Goal: Navigation & Orientation: Find specific page/section

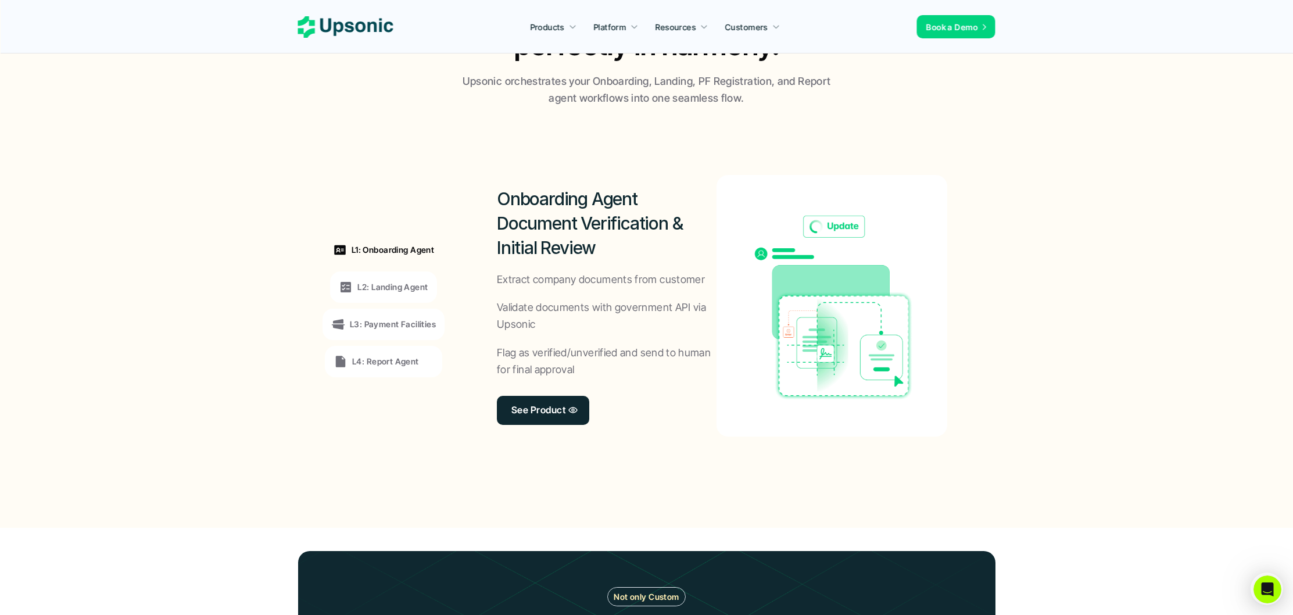
scroll to position [807, 0]
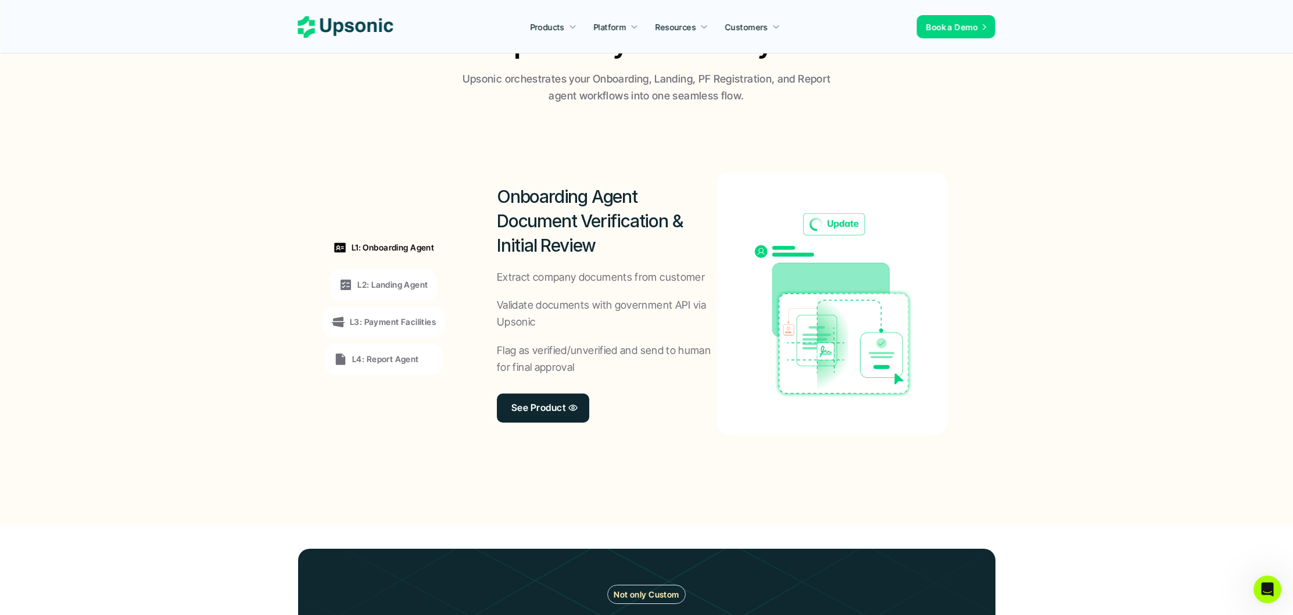
click at [370, 313] on div "L3: Payment Facilities" at bounding box center [384, 321] width 122 height 31
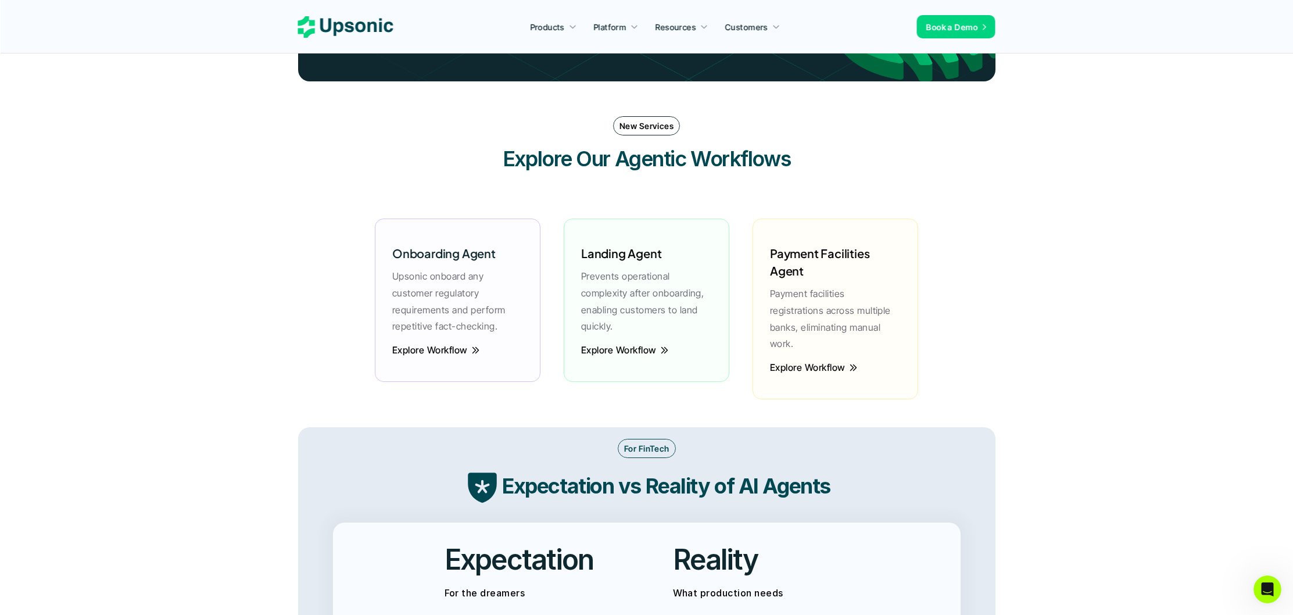
scroll to position [1533, 0]
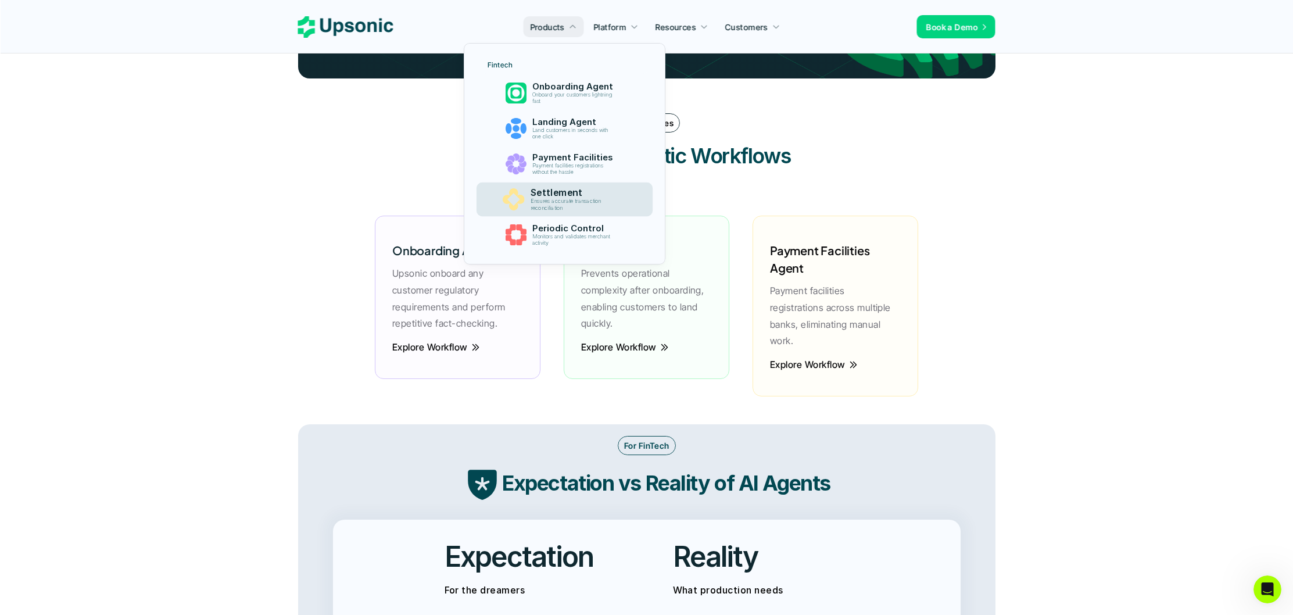
click at [544, 194] on p "Settlement" at bounding box center [576, 192] width 90 height 11
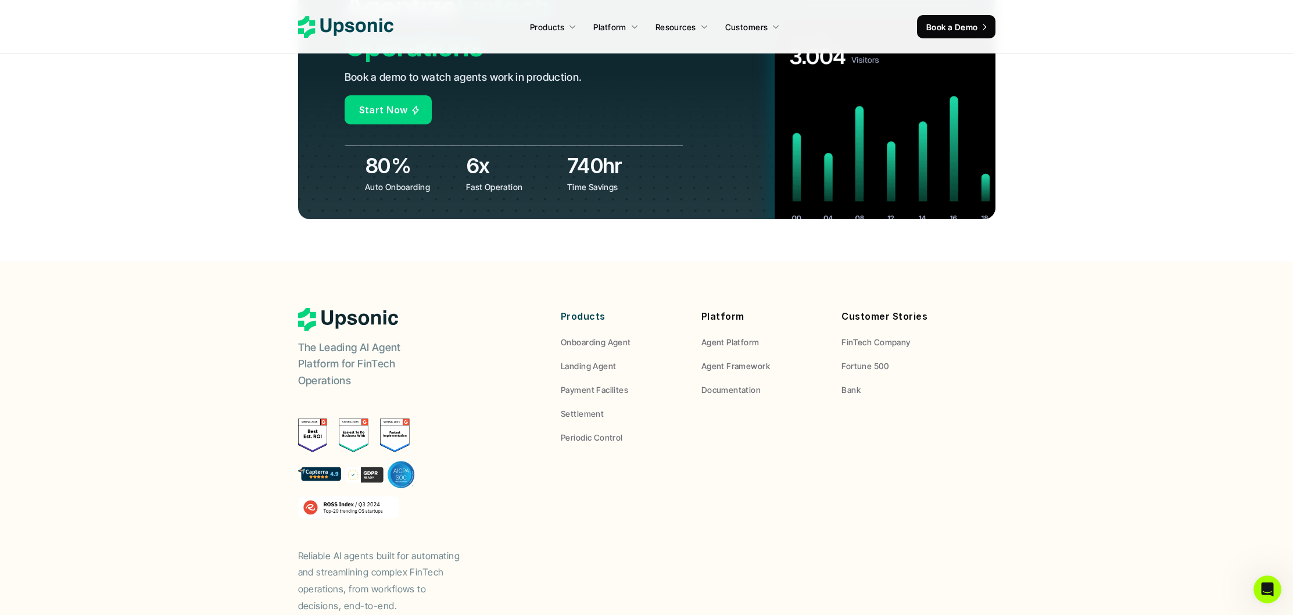
scroll to position [4519, 0]
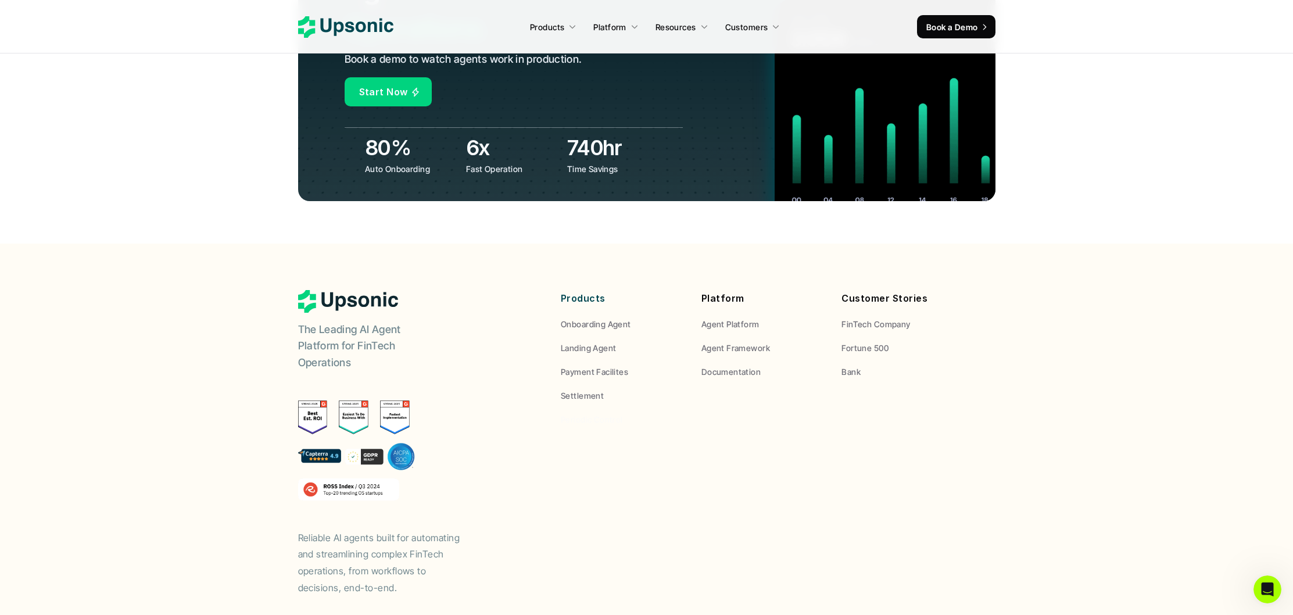
click at [592, 414] on span "Periodic Control" at bounding box center [592, 419] width 62 height 10
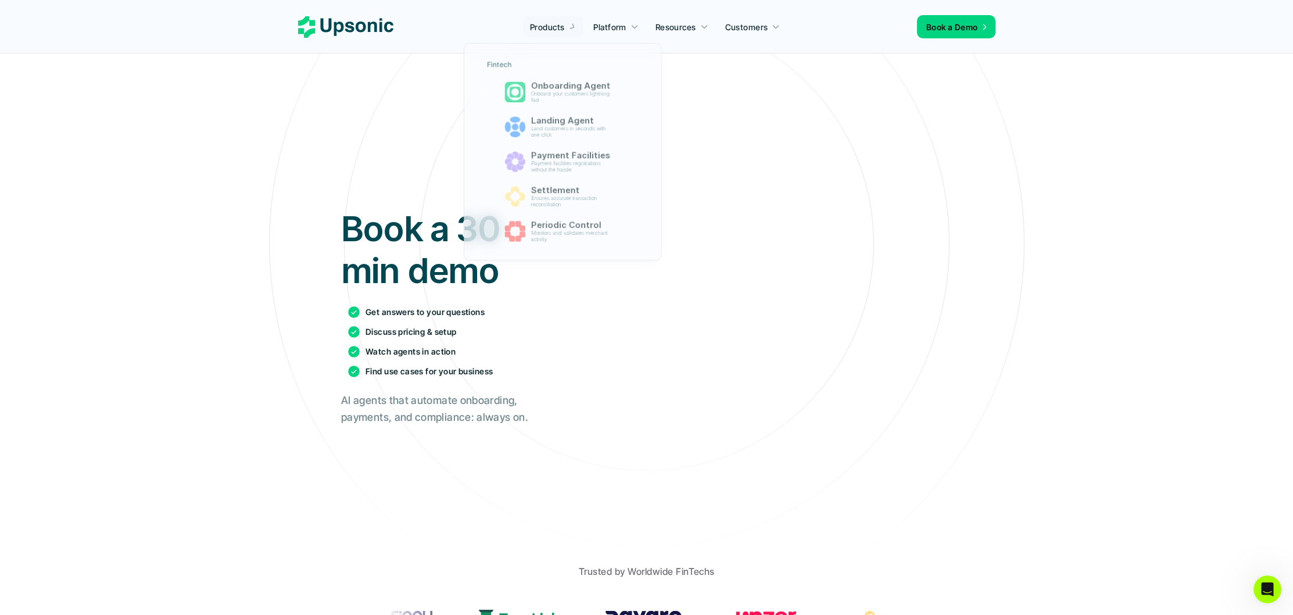
click at [556, 18] on link "Products" at bounding box center [553, 26] width 60 height 21
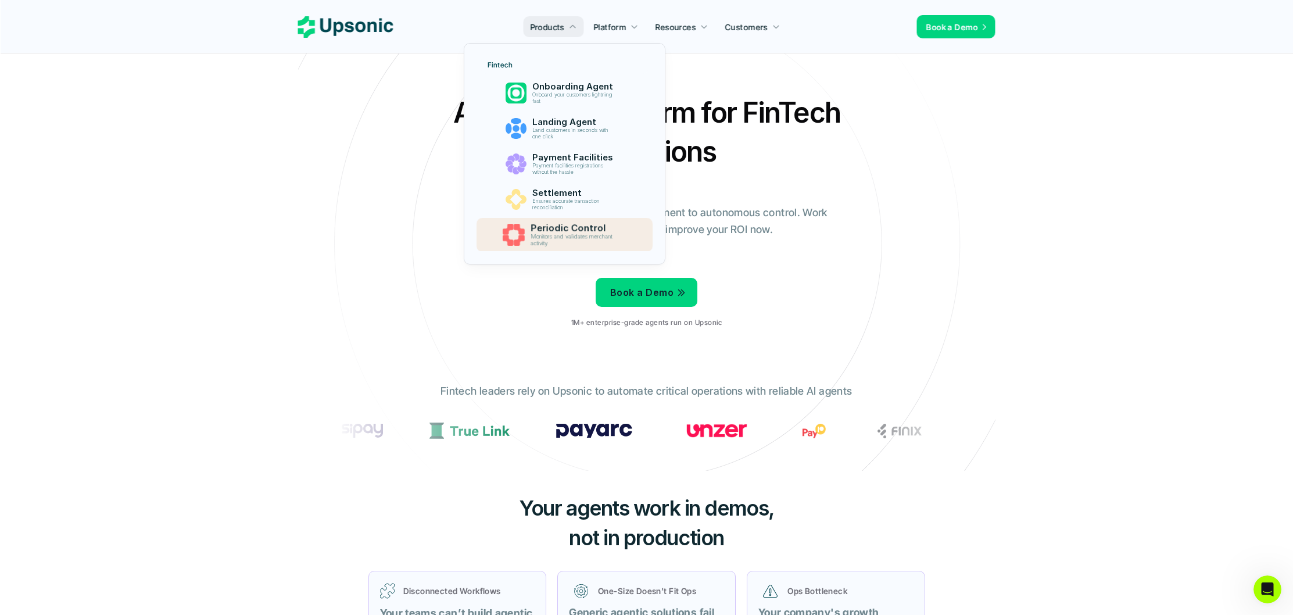
click at [559, 231] on p "Periodic Control" at bounding box center [576, 228] width 90 height 11
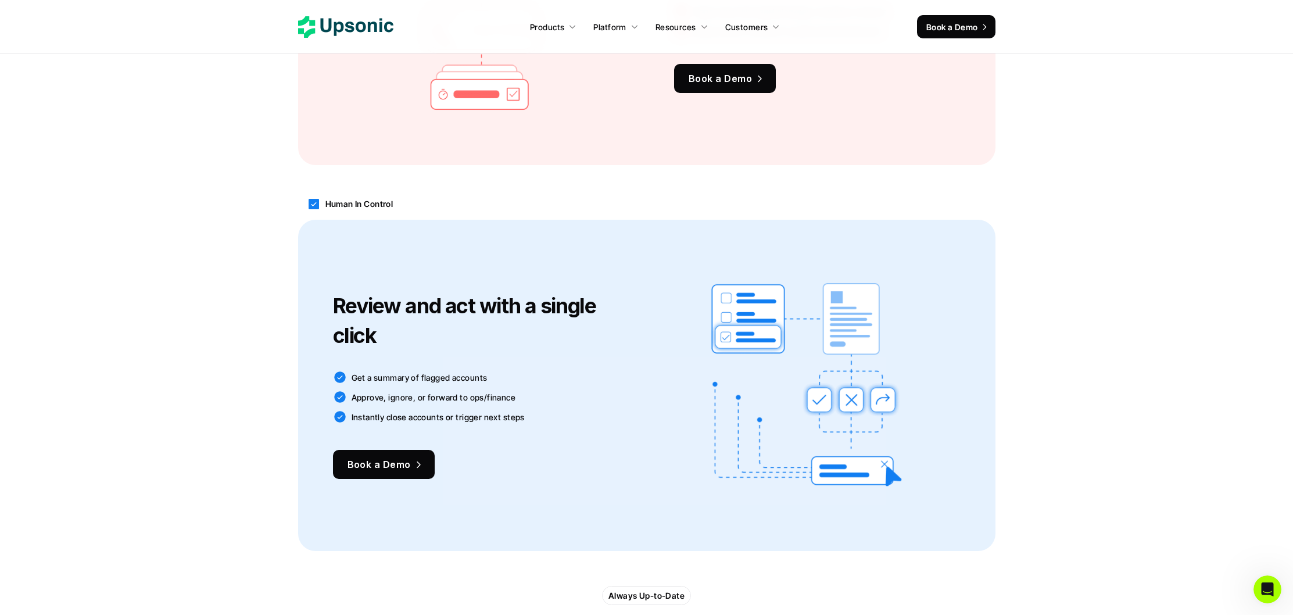
scroll to position [1563, 0]
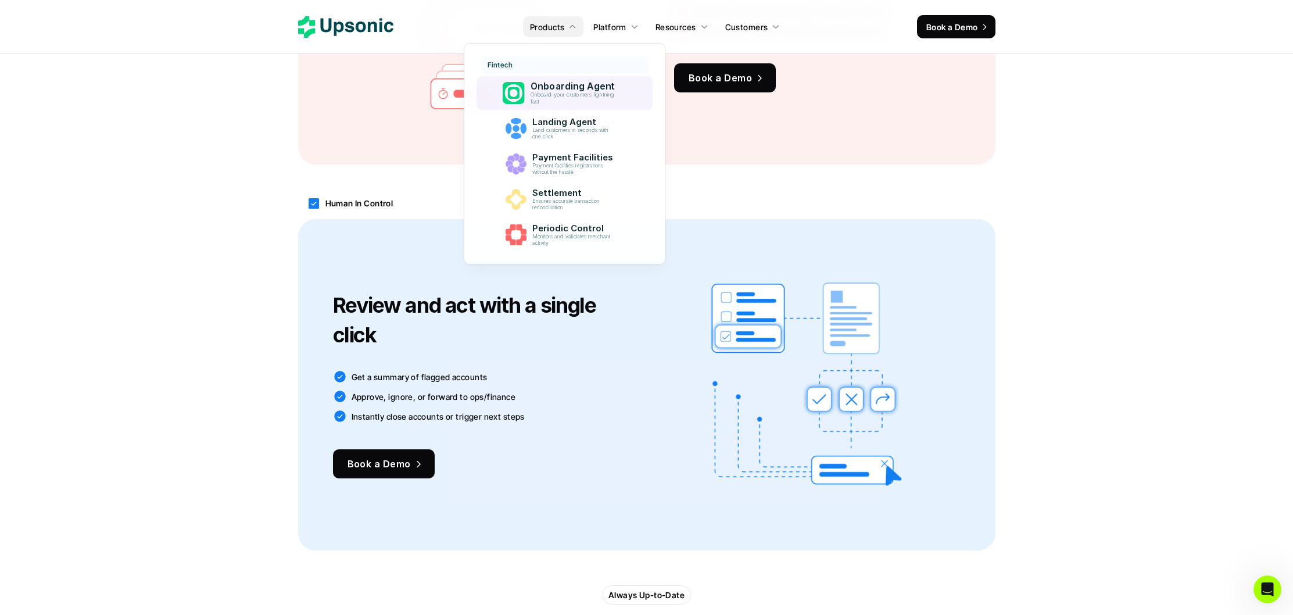
click at [560, 108] on link "Onboarding Agent Onboard your customers lightning fast" at bounding box center [565, 93] width 176 height 34
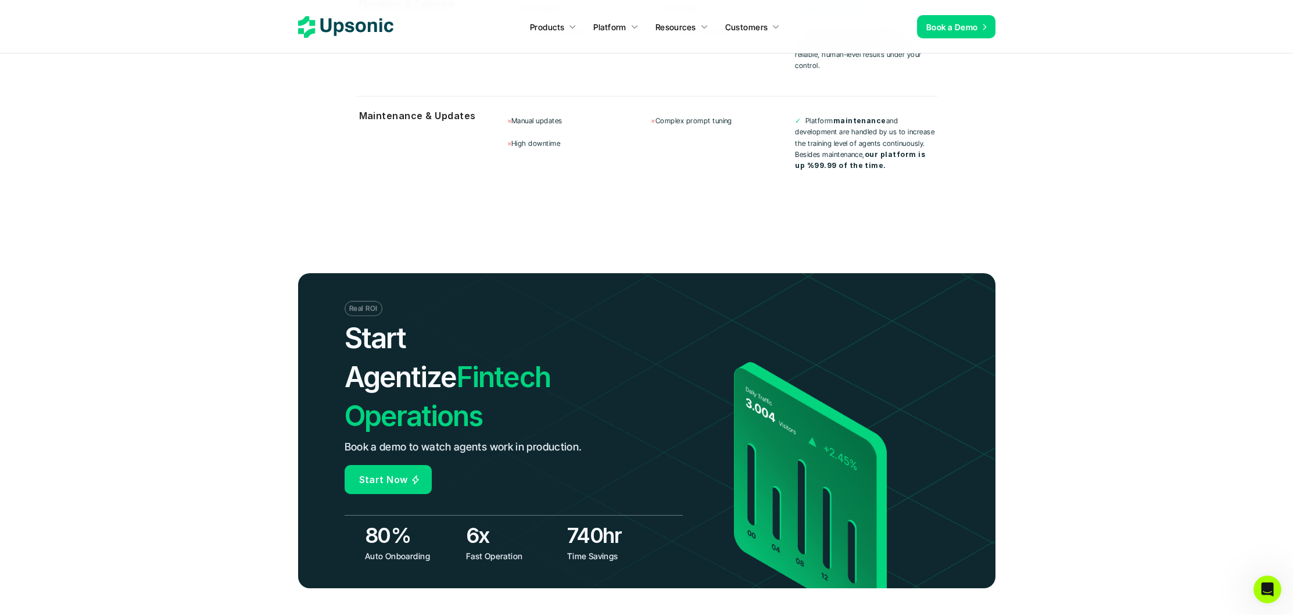
scroll to position [4553, 0]
